Goal: Task Accomplishment & Management: Manage account settings

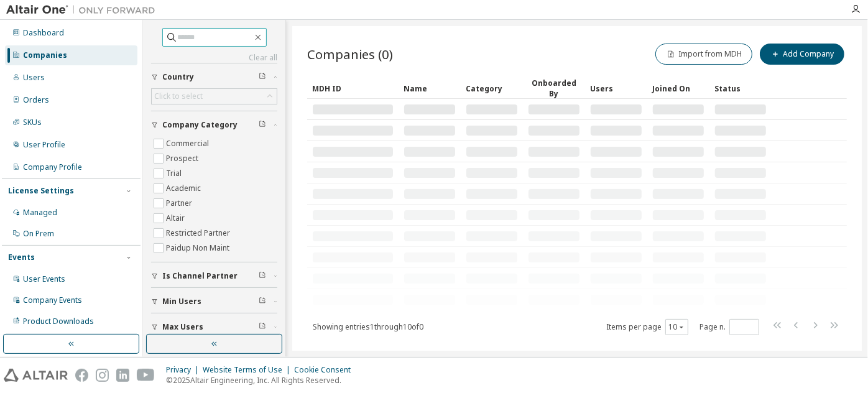
click at [235, 29] on span at bounding box center [214, 37] width 105 height 19
paste input "**********"
click at [234, 39] on input "**********" at bounding box center [215, 37] width 75 height 12
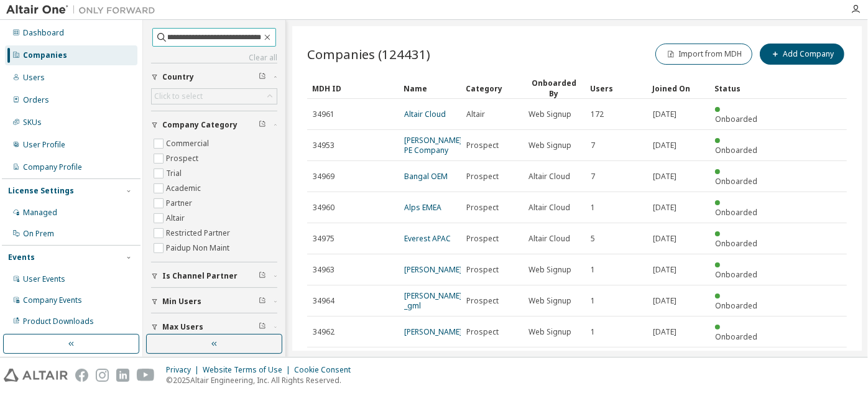
type input "**********"
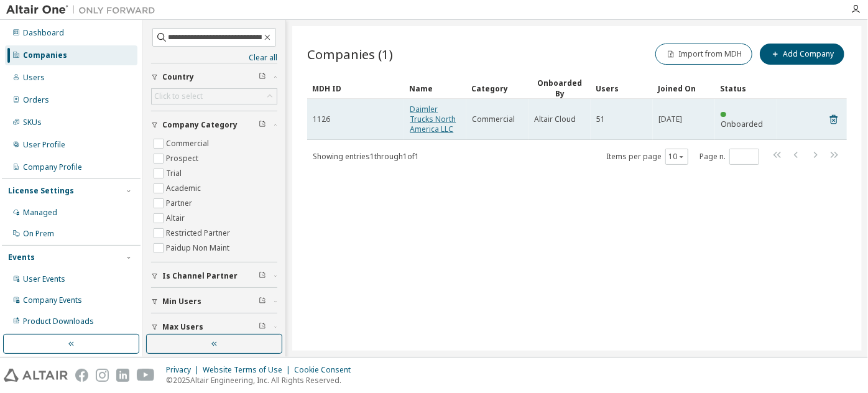
click at [446, 114] on link "Daimler Trucks North America LLC" at bounding box center [433, 119] width 46 height 30
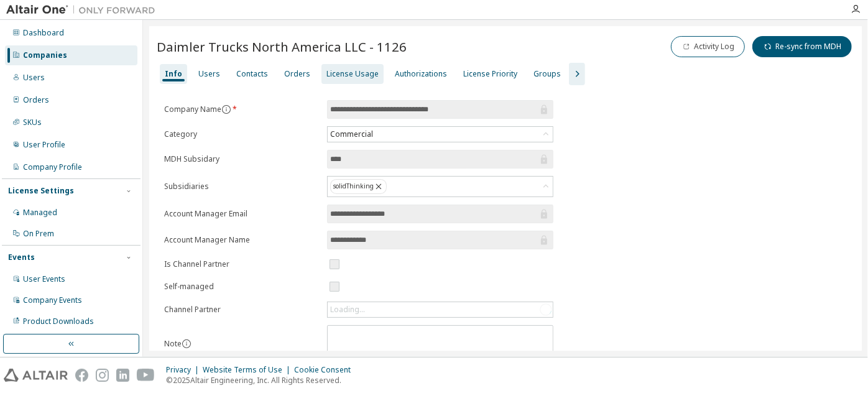
click at [348, 73] on div "License Usage" at bounding box center [353, 74] width 52 height 10
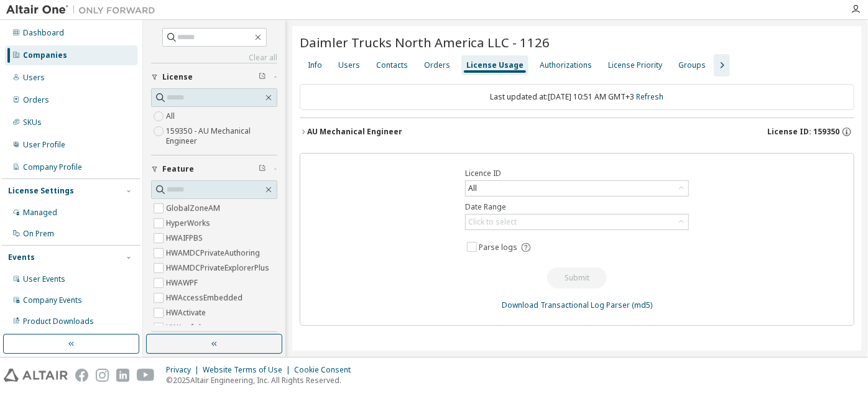
click at [602, 139] on button "AU Mechanical Engineer License ID: 159350" at bounding box center [577, 131] width 555 height 27
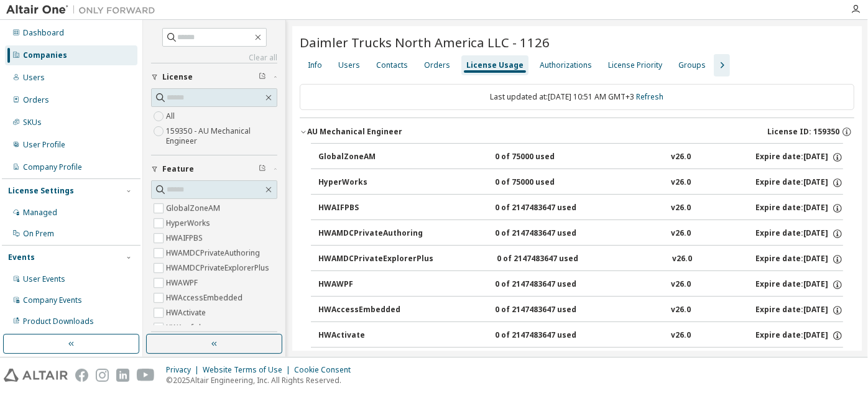
click at [602, 139] on button "AU Mechanical Engineer License ID: 159350" at bounding box center [577, 131] width 555 height 27
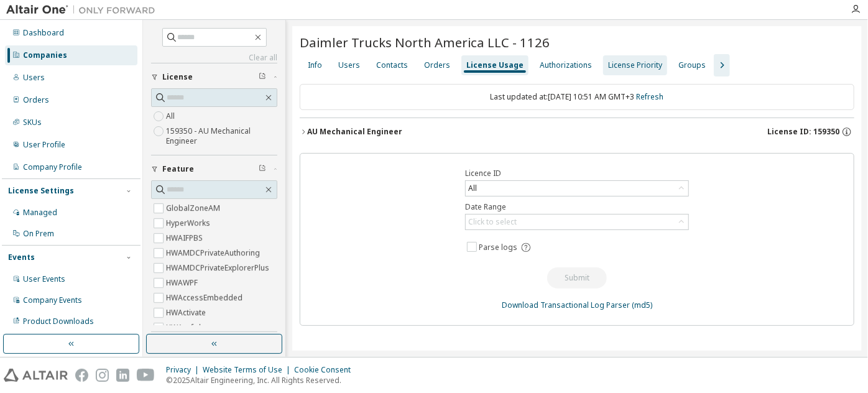
click at [625, 65] on div "License Priority" at bounding box center [635, 65] width 54 height 10
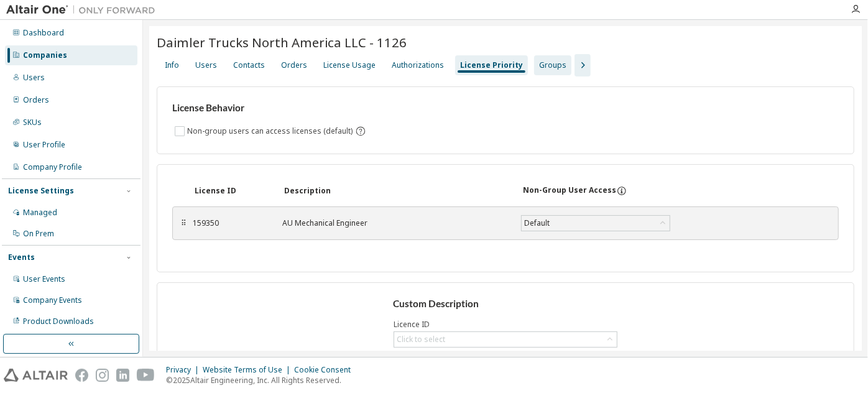
click at [550, 65] on div "Groups" at bounding box center [552, 65] width 27 height 10
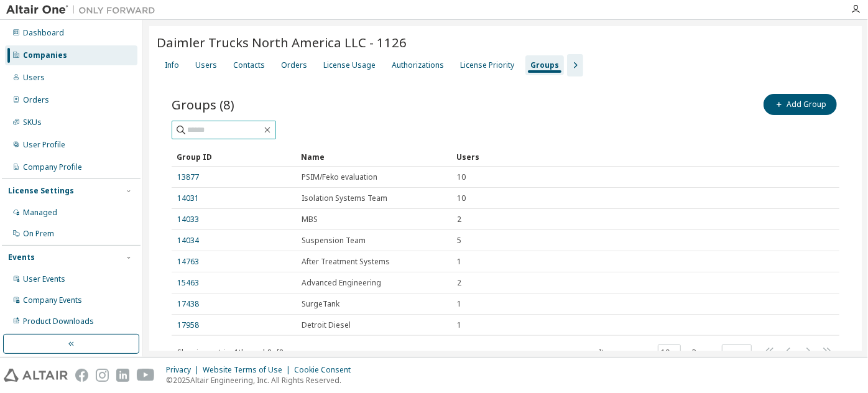
click at [242, 131] on input "text" at bounding box center [224, 130] width 75 height 12
paste input "**********"
type input "**********"
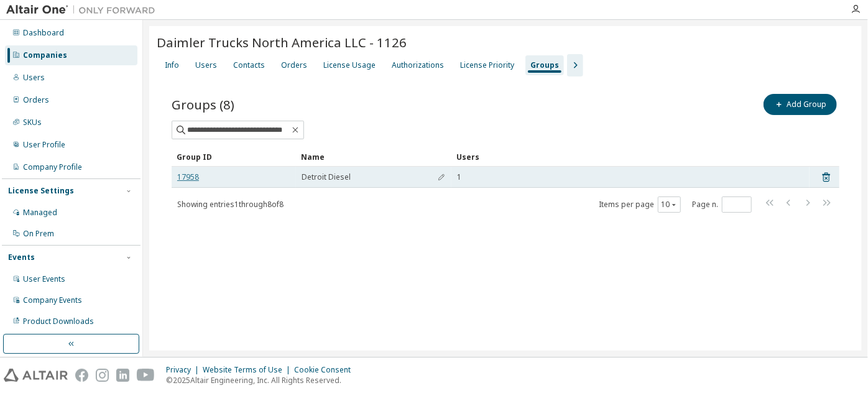
scroll to position [0, 0]
click at [186, 180] on link "17958" at bounding box center [188, 177] width 22 height 10
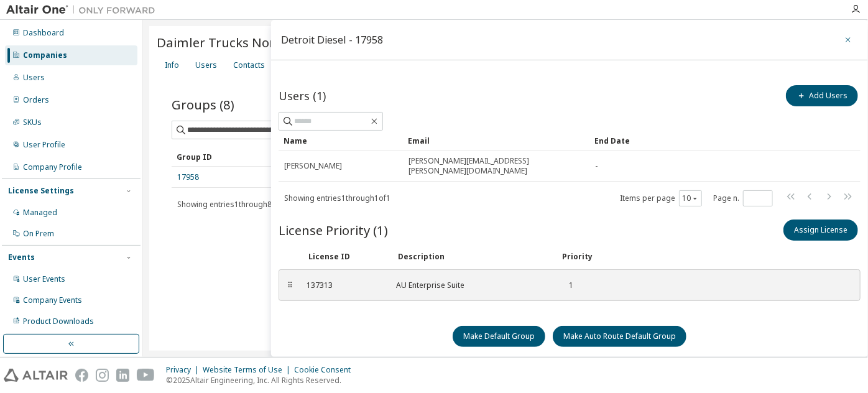
click at [850, 36] on icon "button" at bounding box center [848, 40] width 9 height 10
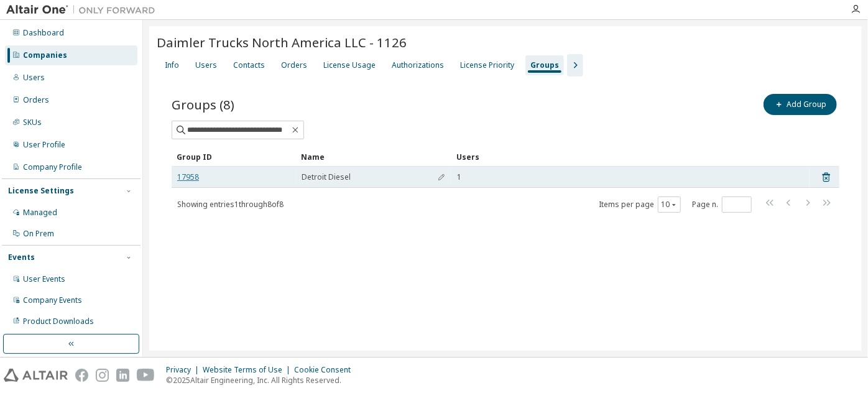
click at [193, 176] on link "17958" at bounding box center [188, 177] width 22 height 10
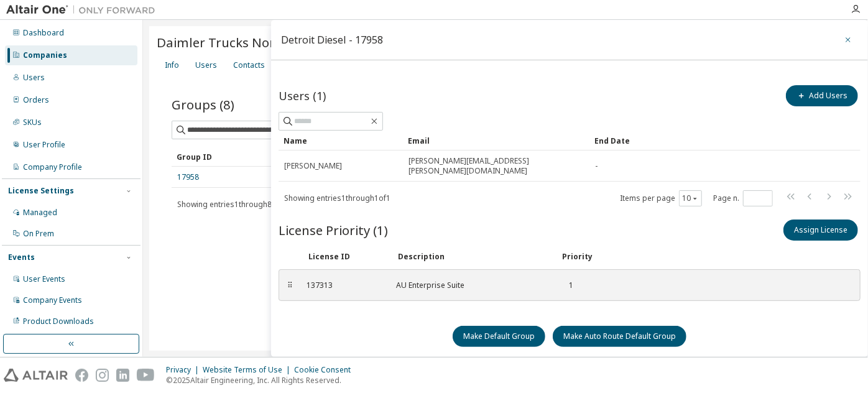
click at [852, 41] on icon "button" at bounding box center [848, 40] width 9 height 10
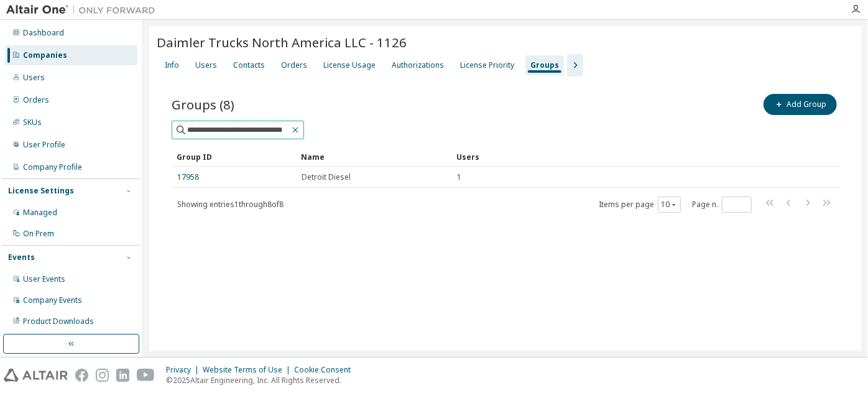
click at [295, 129] on icon "button" at bounding box center [296, 131] width 6 height 6
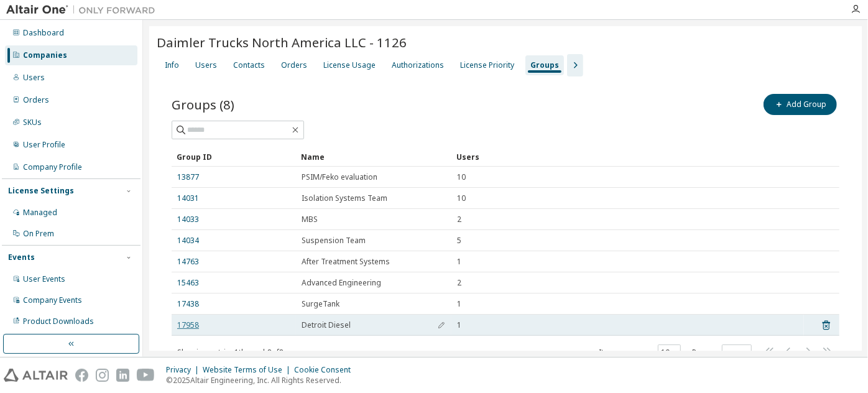
click at [195, 326] on link "17958" at bounding box center [188, 325] width 22 height 10
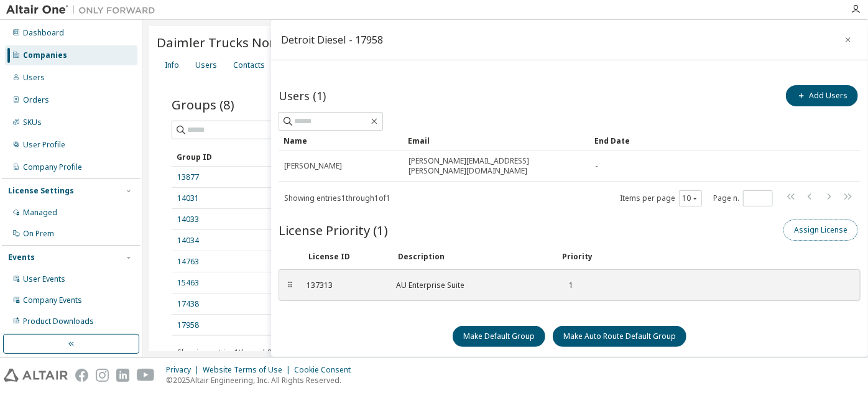
click at [810, 223] on button "Assign License" at bounding box center [821, 230] width 75 height 21
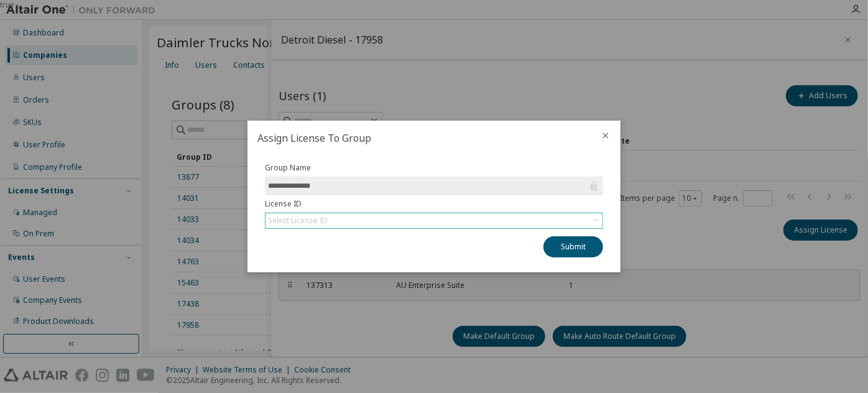
click at [428, 223] on div "Select License ID" at bounding box center [434, 220] width 337 height 15
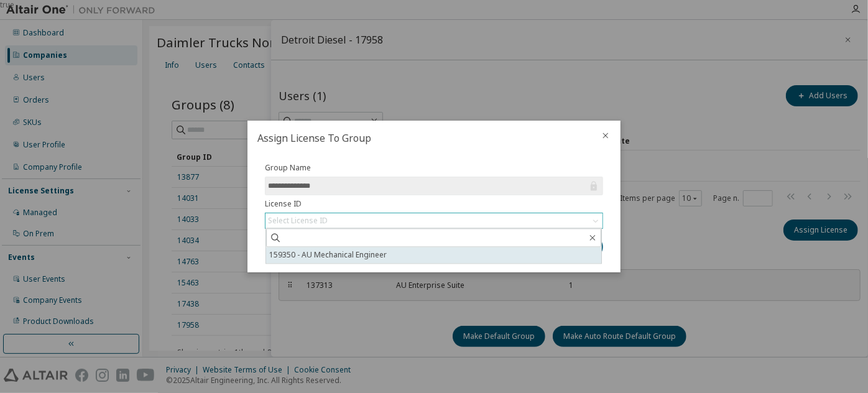
click at [419, 255] on li "159350 - AU Mechanical Engineer" at bounding box center [433, 255] width 335 height 16
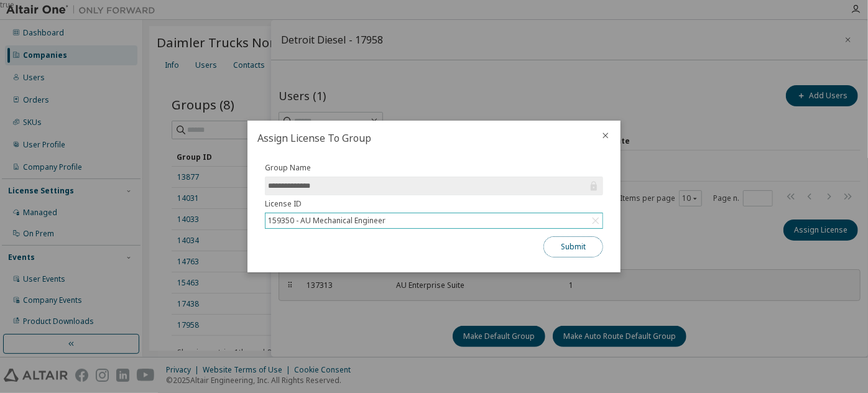
click at [567, 243] on button "Submit" at bounding box center [574, 246] width 60 height 21
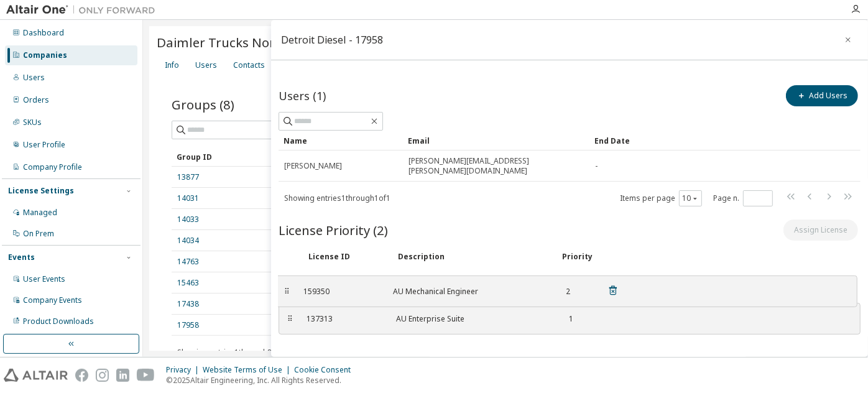
drag, startPoint x: 290, startPoint y: 308, endPoint x: 287, endPoint y: 280, distance: 28.2
click at [287, 287] on div "⠿" at bounding box center [287, 292] width 7 height 10
